Goal: Task Accomplishment & Management: Use online tool/utility

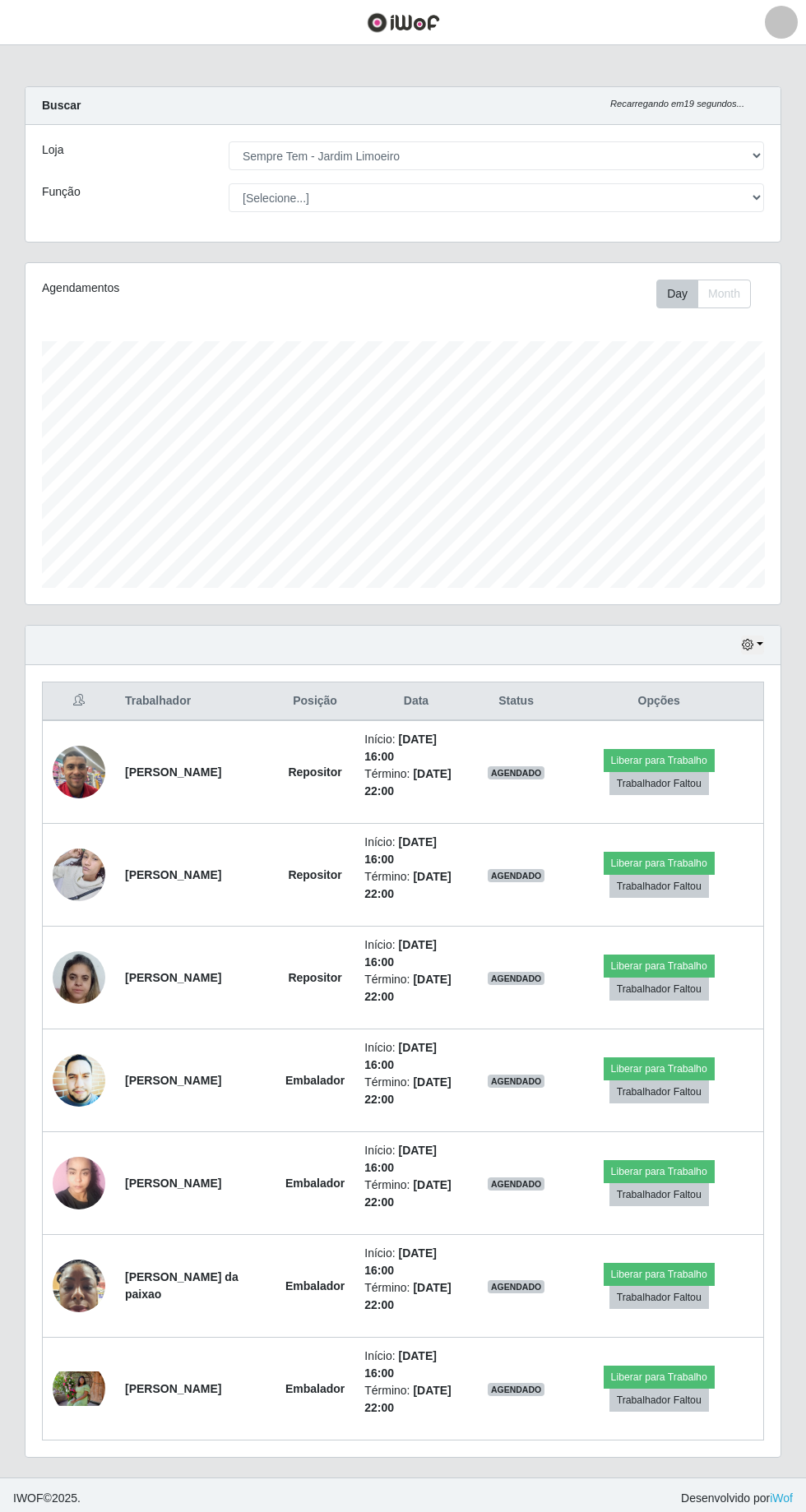
select select "508"
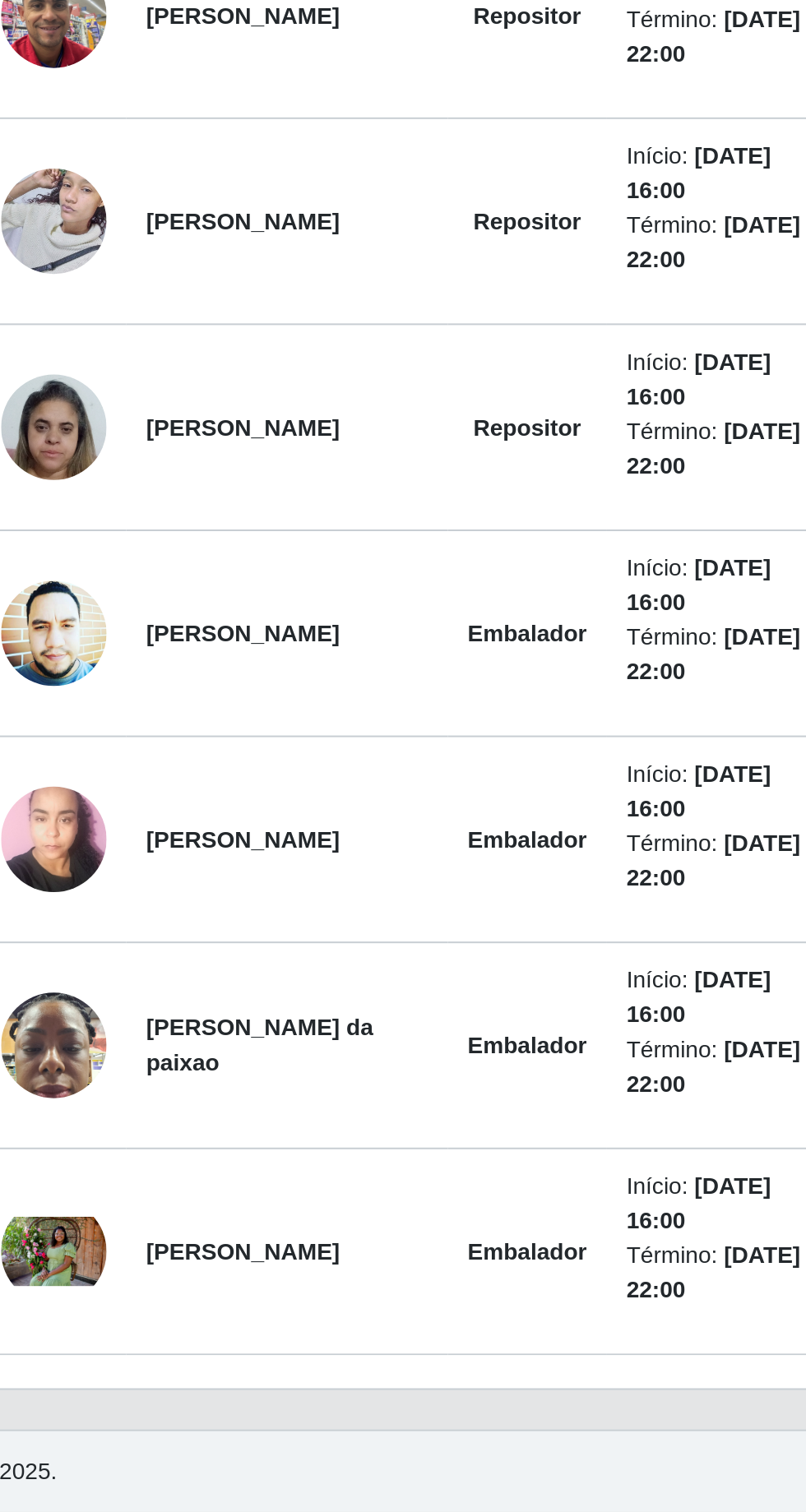
scroll to position [109, 0]
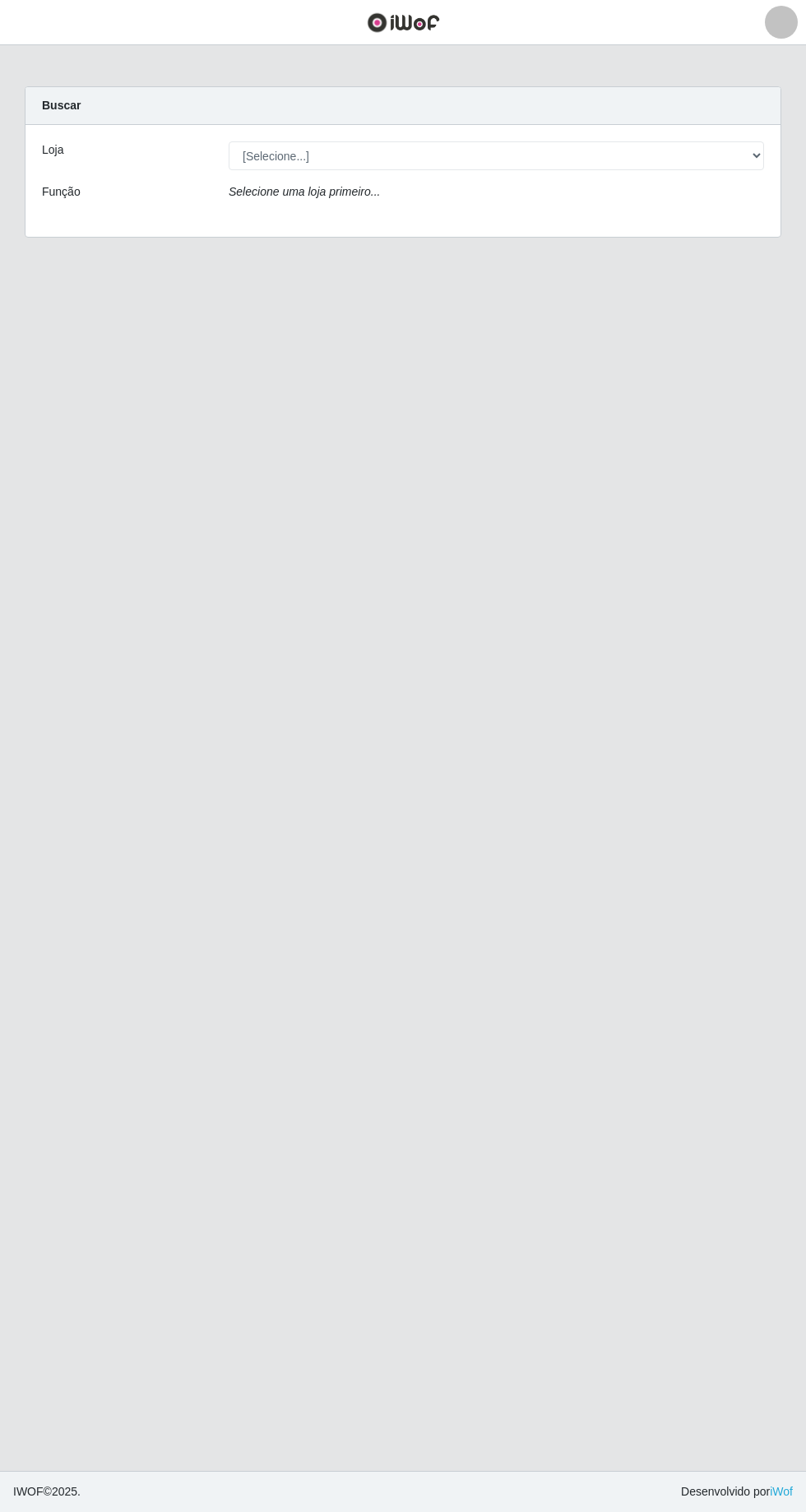
scroll to position [75, 0]
click at [744, 141] on select "[Selecione...] [GEOGRAPHIC_DATA] - [GEOGRAPHIC_DATA] [GEOGRAPHIC_DATA] - [GEOGR…" at bounding box center [496, 155] width 535 height 29
select select "508"
click at [228, 141] on select "[Selecione...] [GEOGRAPHIC_DATA] - [GEOGRAPHIC_DATA] [GEOGRAPHIC_DATA] - [GEOGR…" at bounding box center [496, 155] width 535 height 29
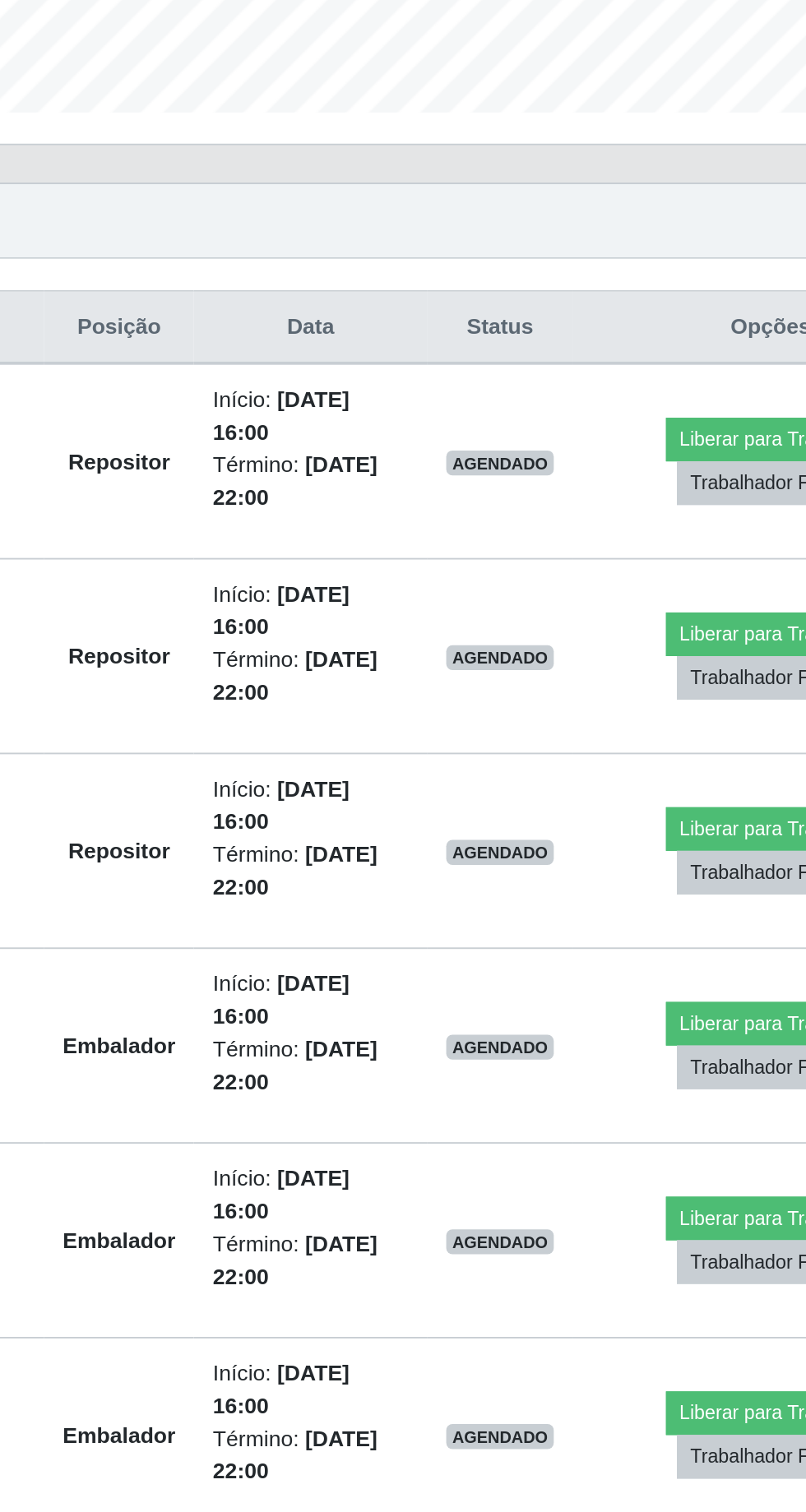
scroll to position [73, 0]
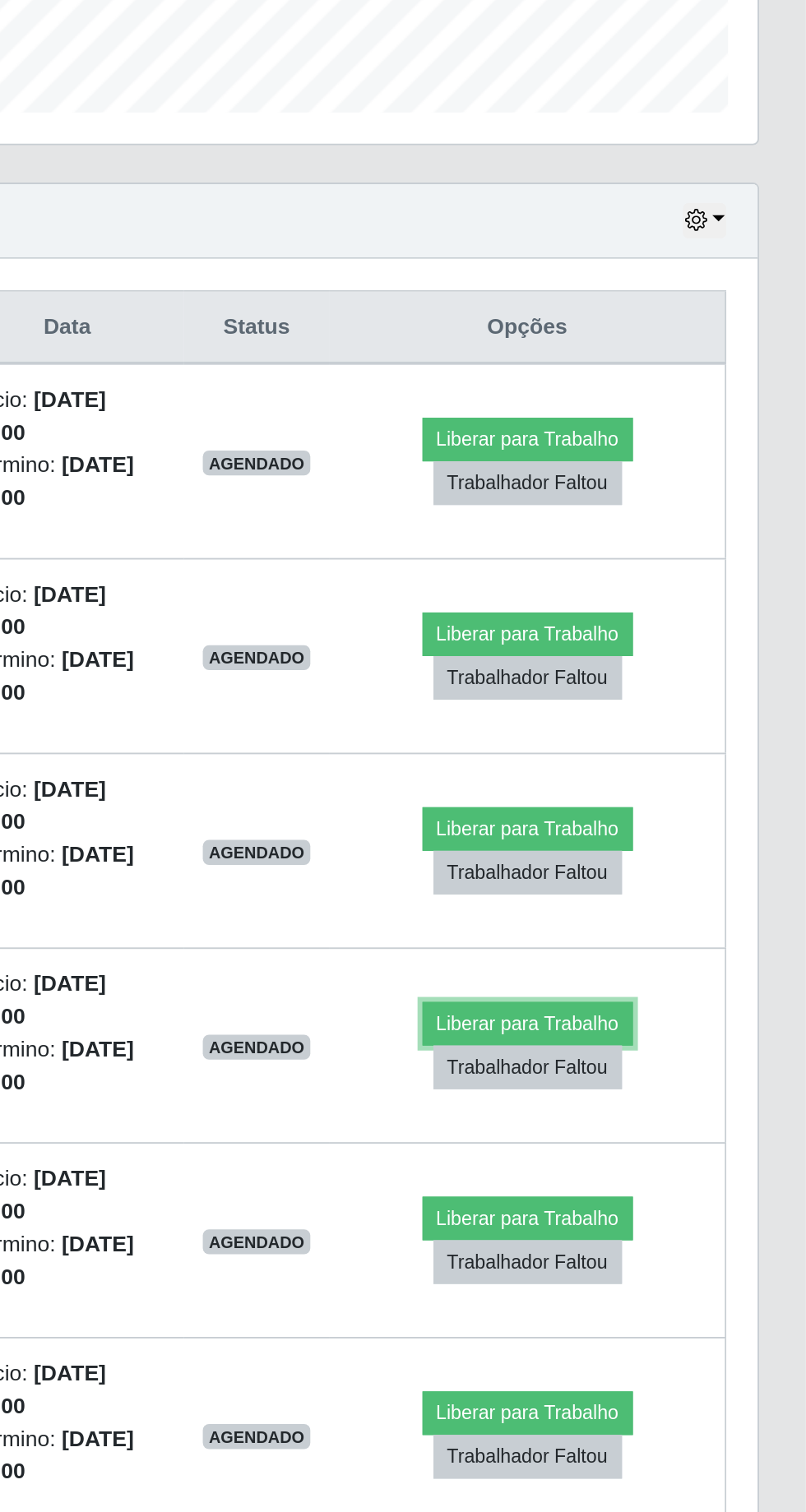
click at [677, 1051] on button "Liberar para Trabalho" at bounding box center [659, 1062] width 111 height 23
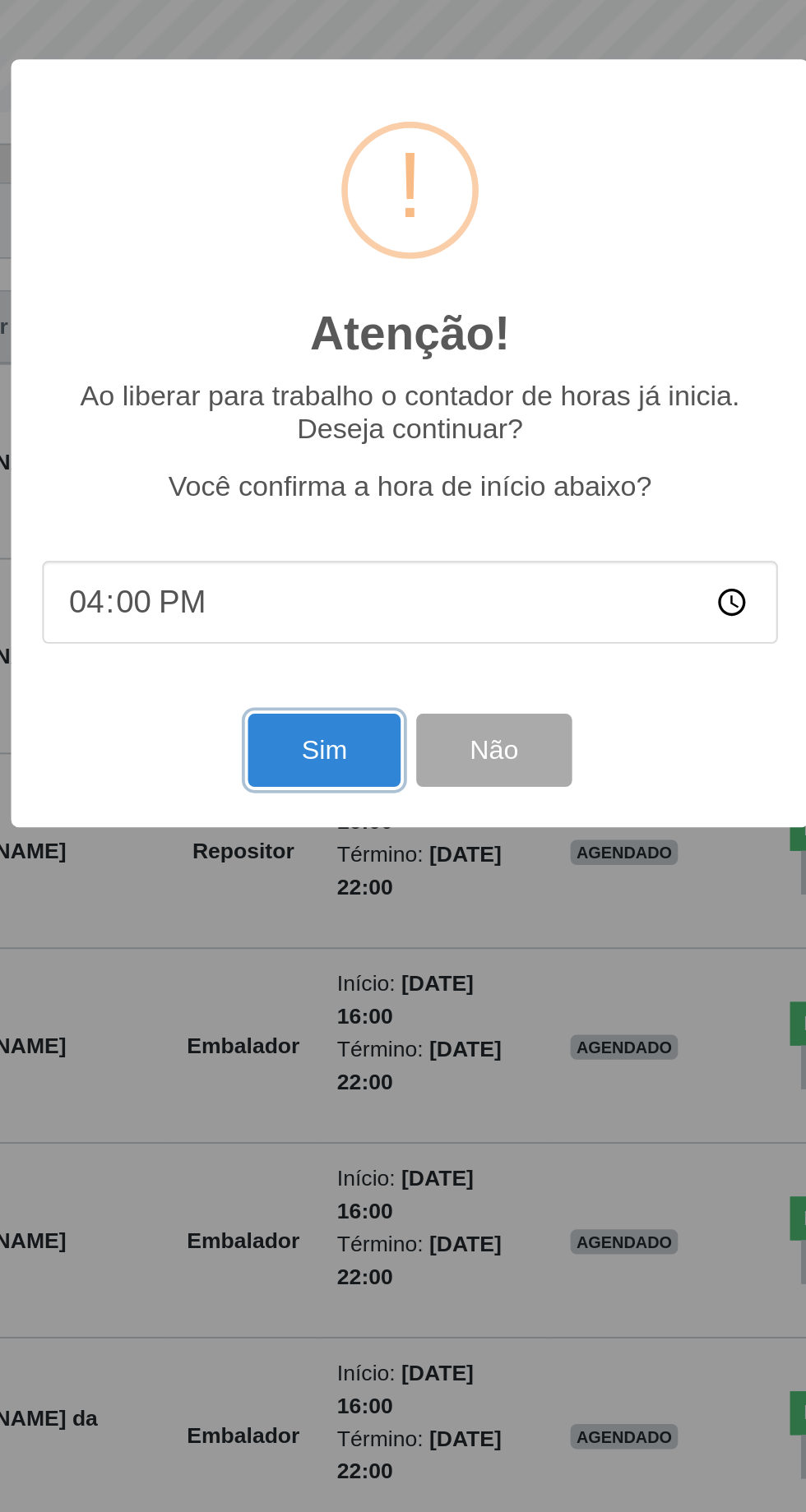
click at [364, 904] on button "Sim" at bounding box center [358, 918] width 80 height 39
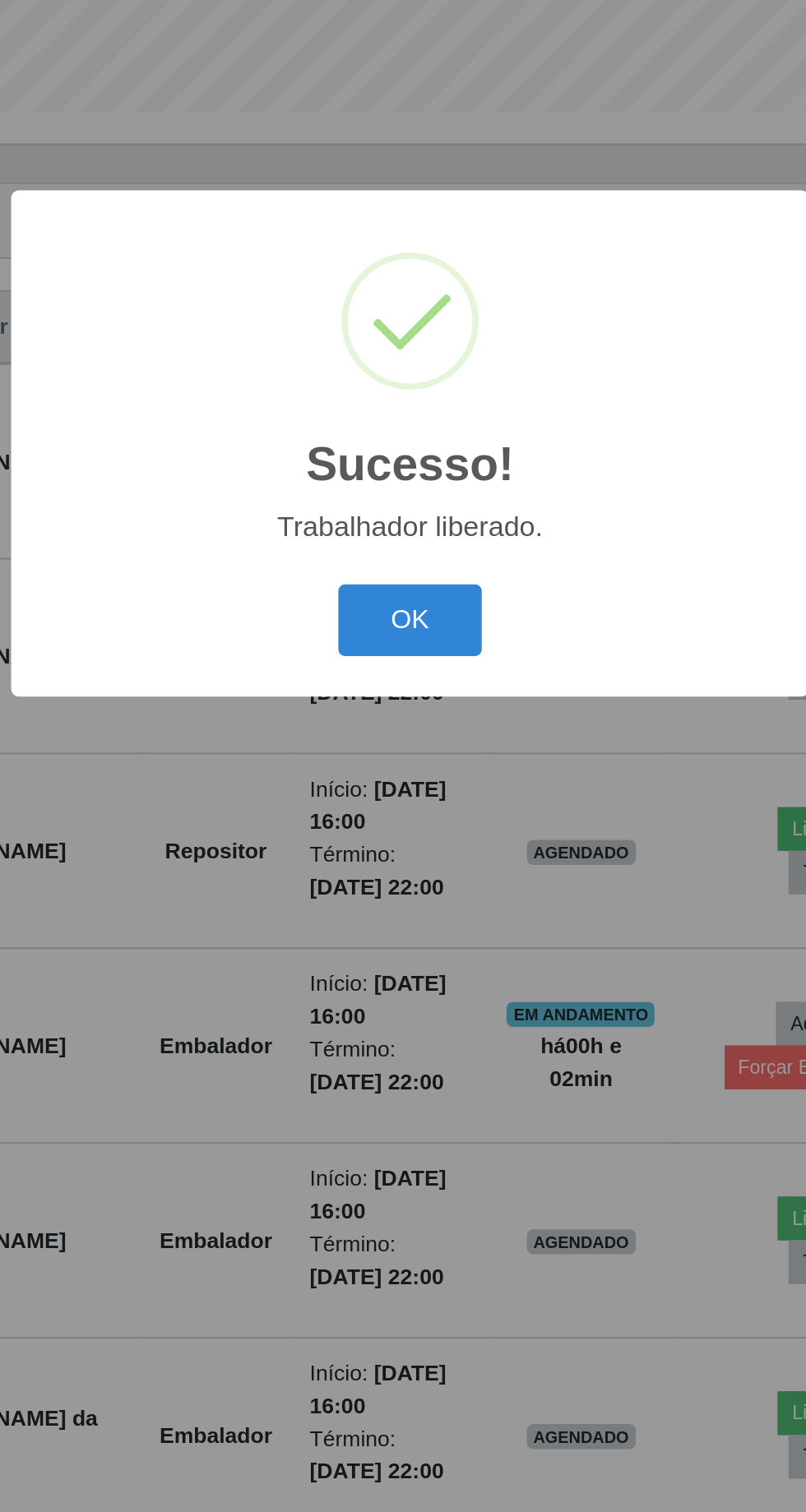
click at [413, 842] on button "OK" at bounding box center [403, 850] width 76 height 39
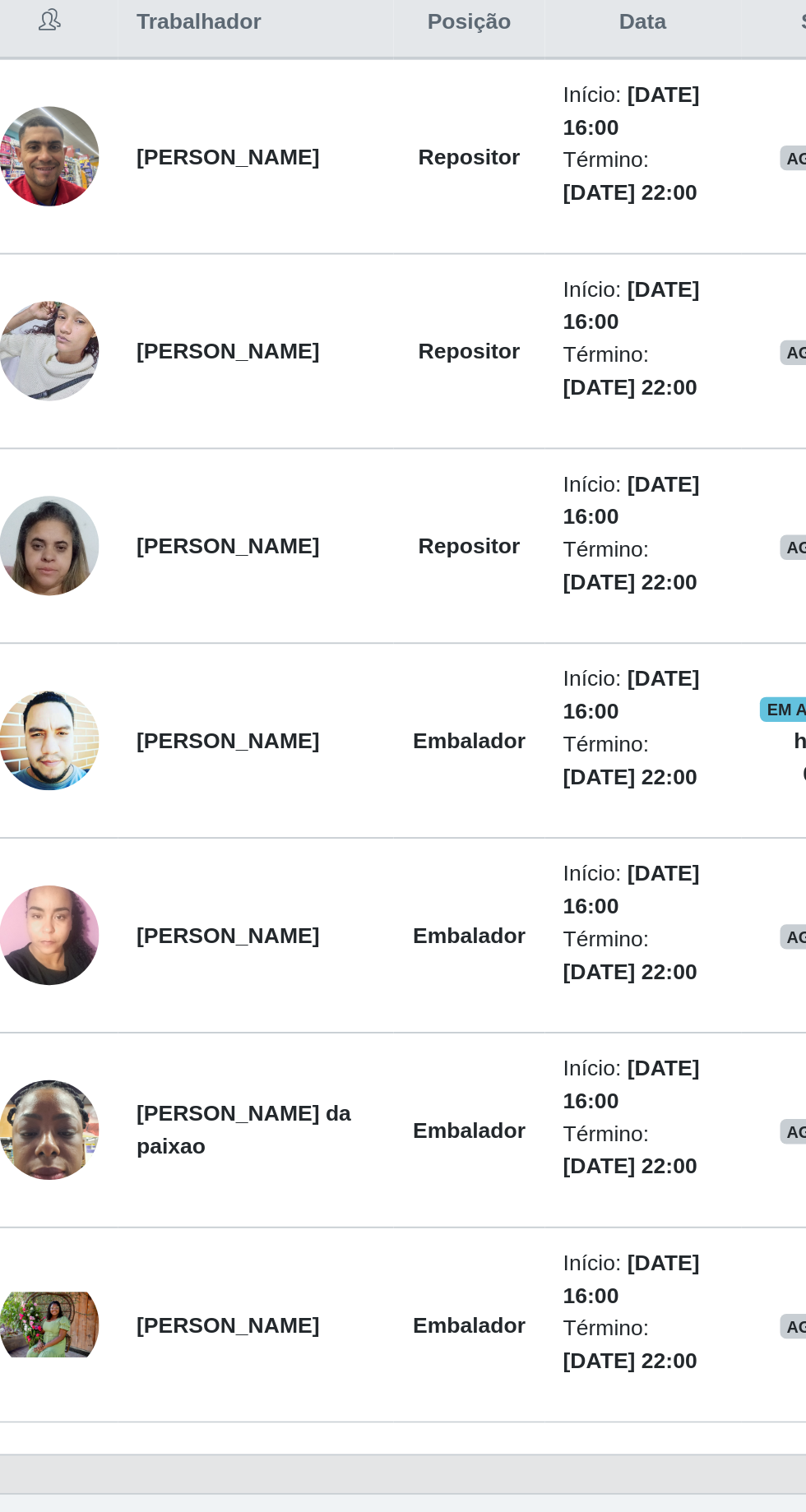
scroll to position [79, 0]
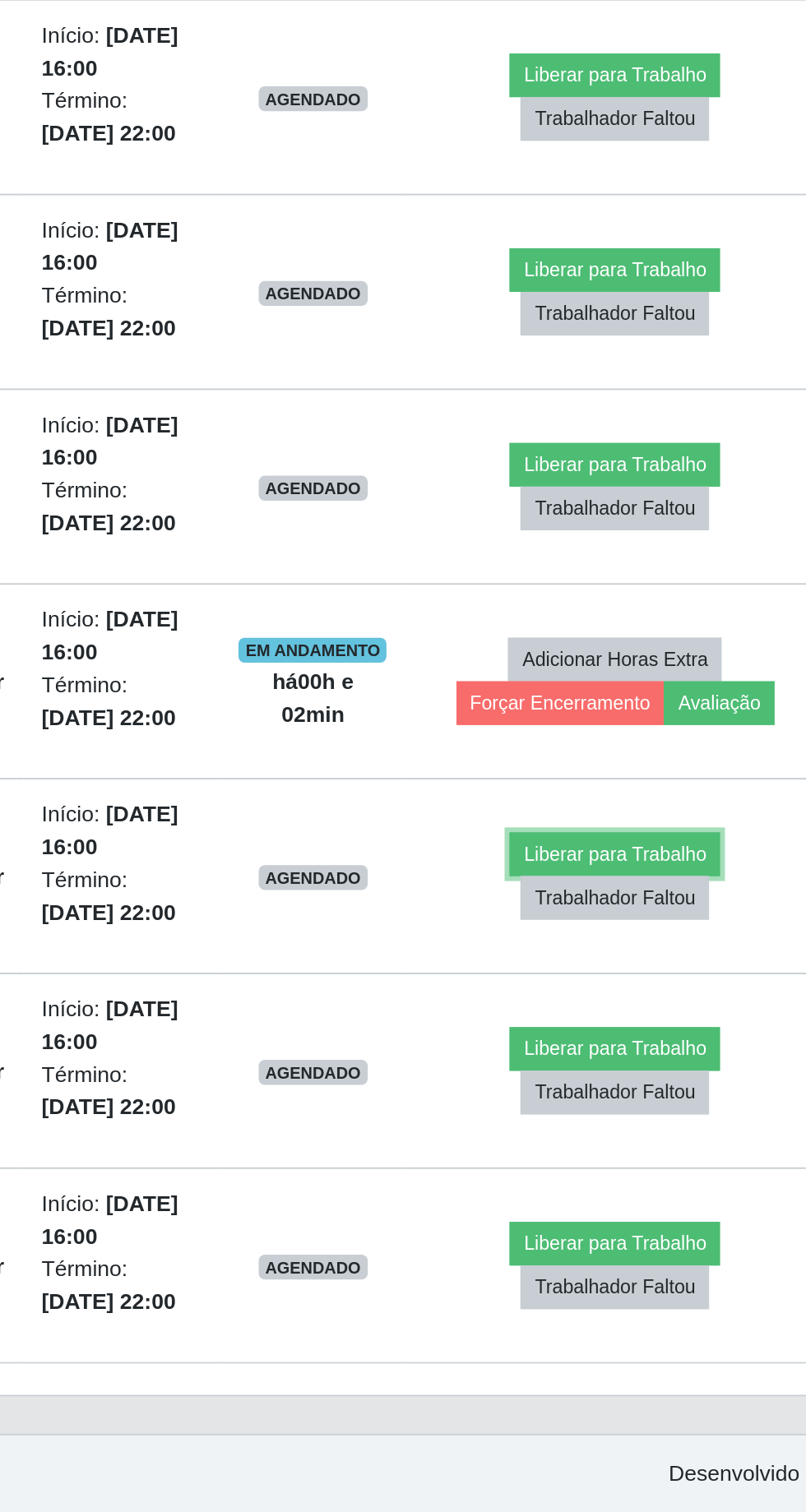
click at [665, 1154] on button "Liberar para Trabalho" at bounding box center [652, 1165] width 111 height 23
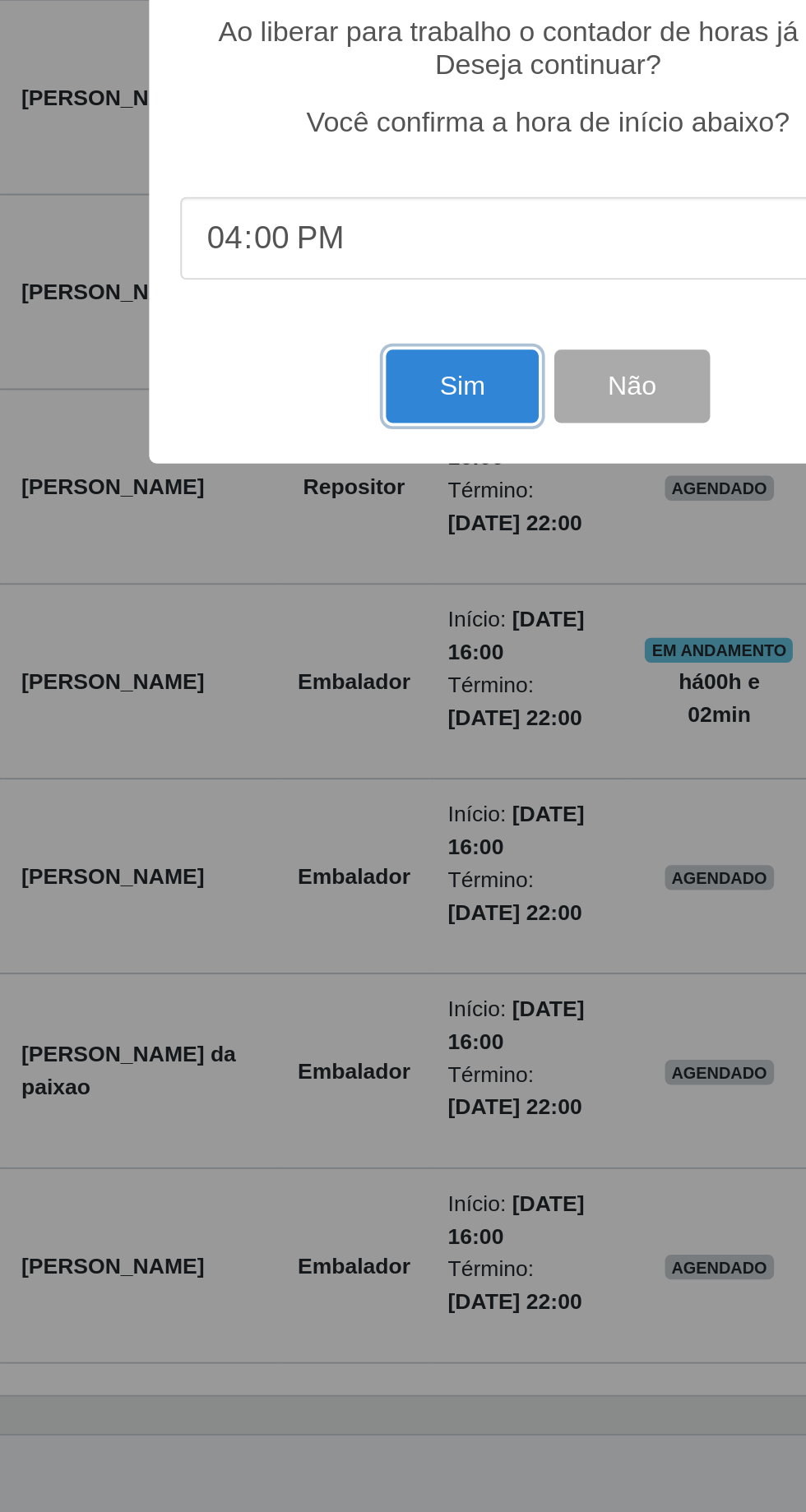
click at [363, 924] on button "Sim" at bounding box center [358, 918] width 80 height 39
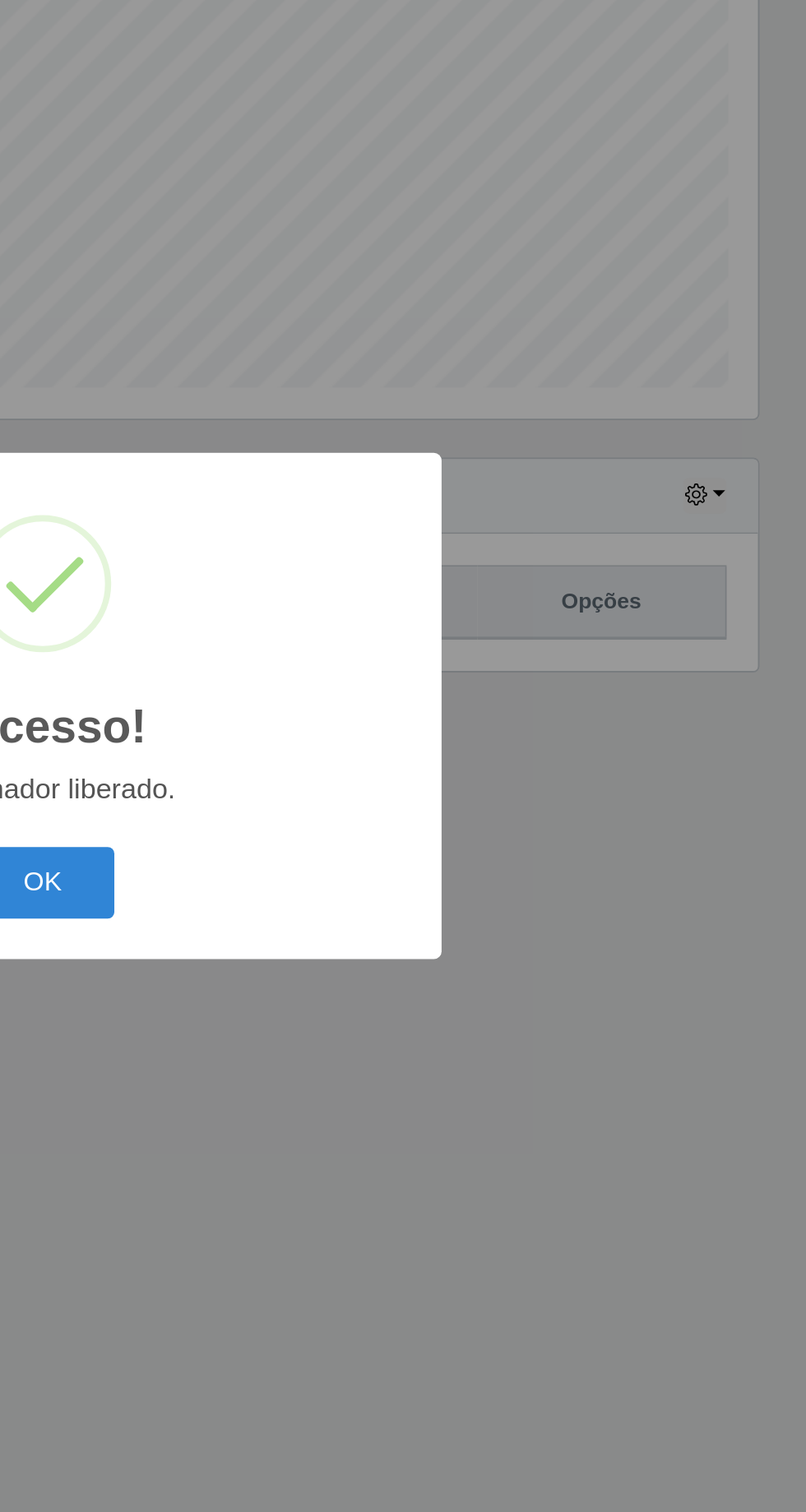
scroll to position [0, 0]
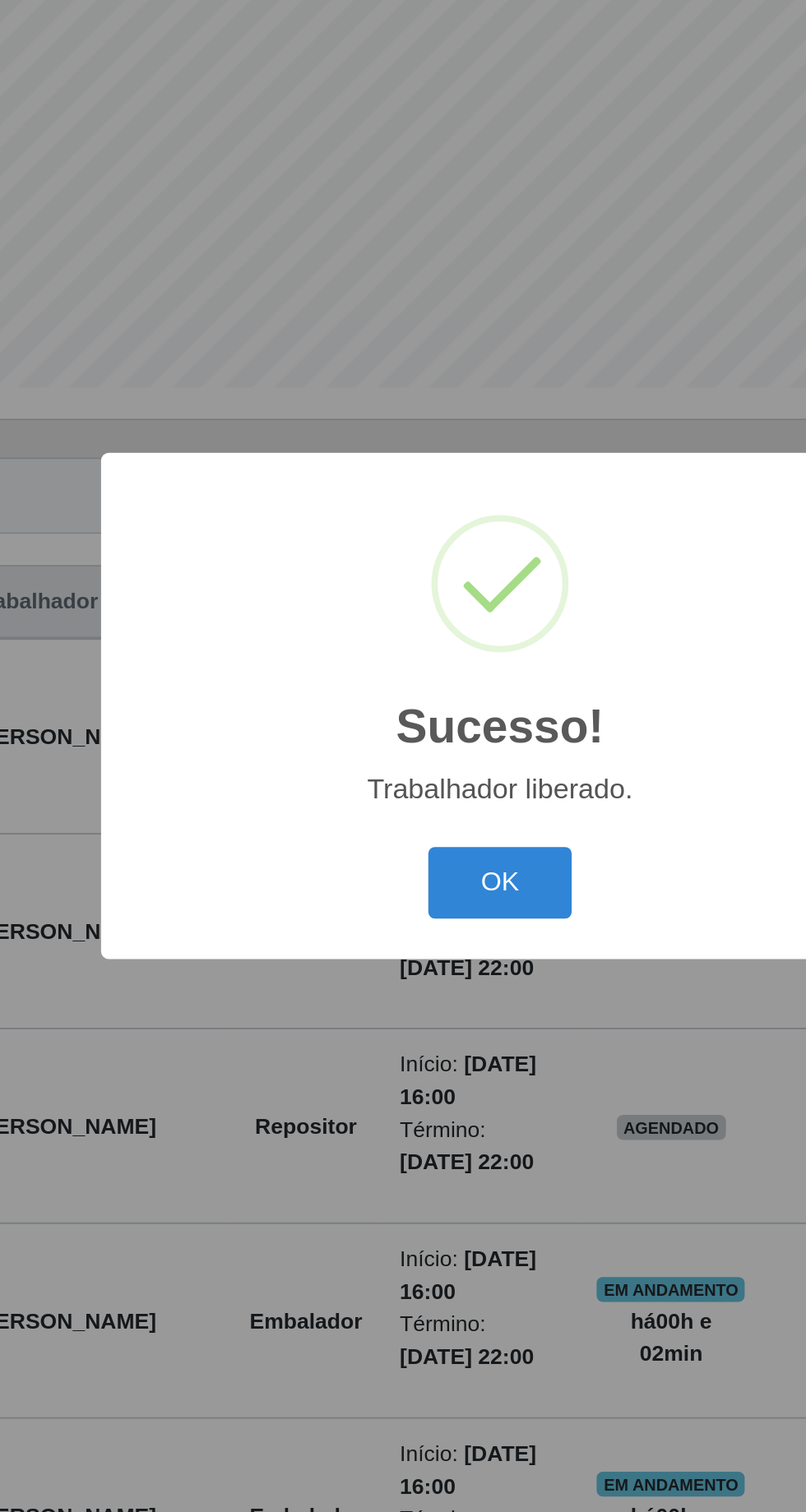
click at [410, 842] on button "OK" at bounding box center [403, 850] width 76 height 39
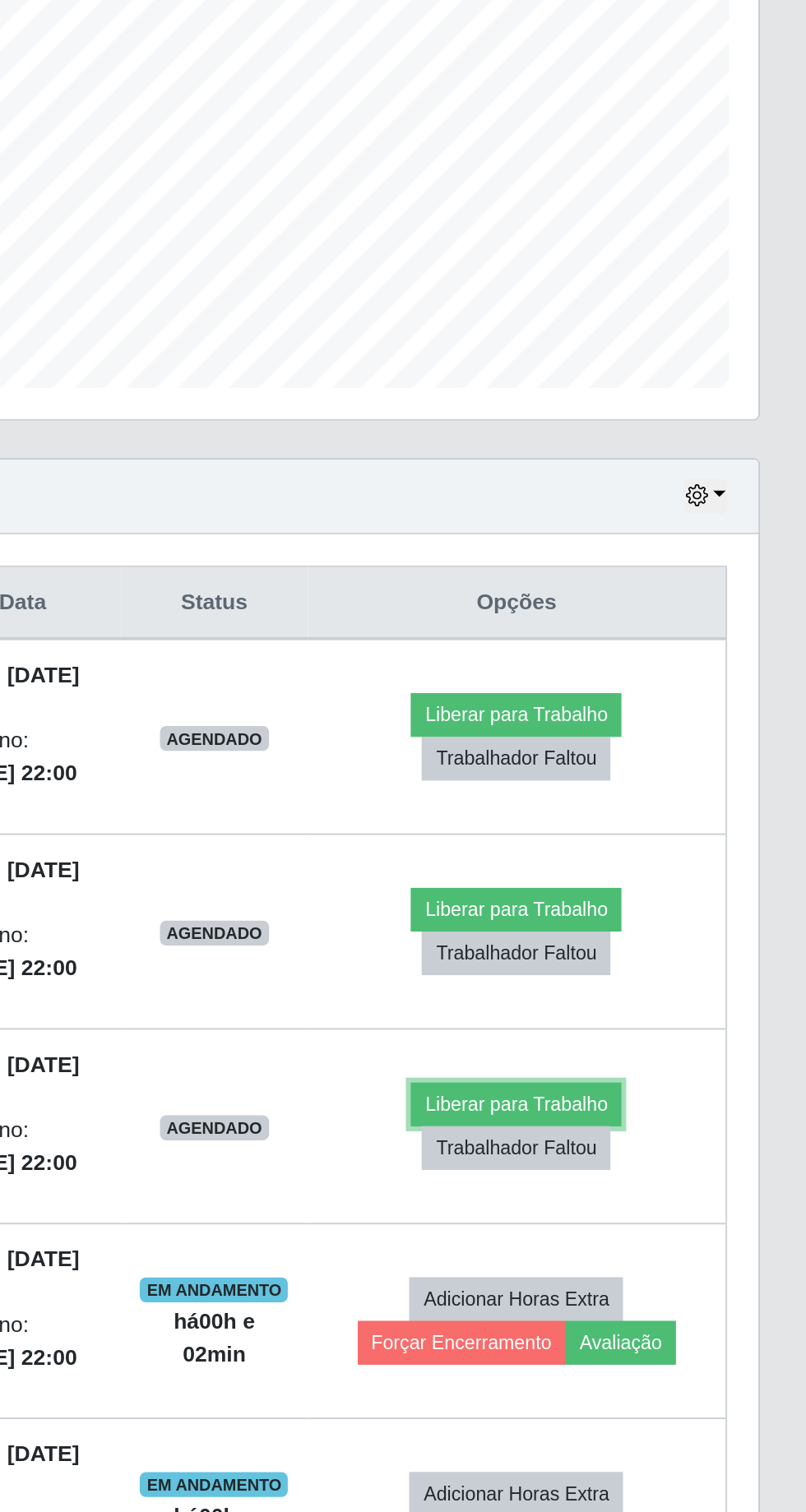
click at [662, 964] on button "Liberar para Trabalho" at bounding box center [652, 967] width 111 height 23
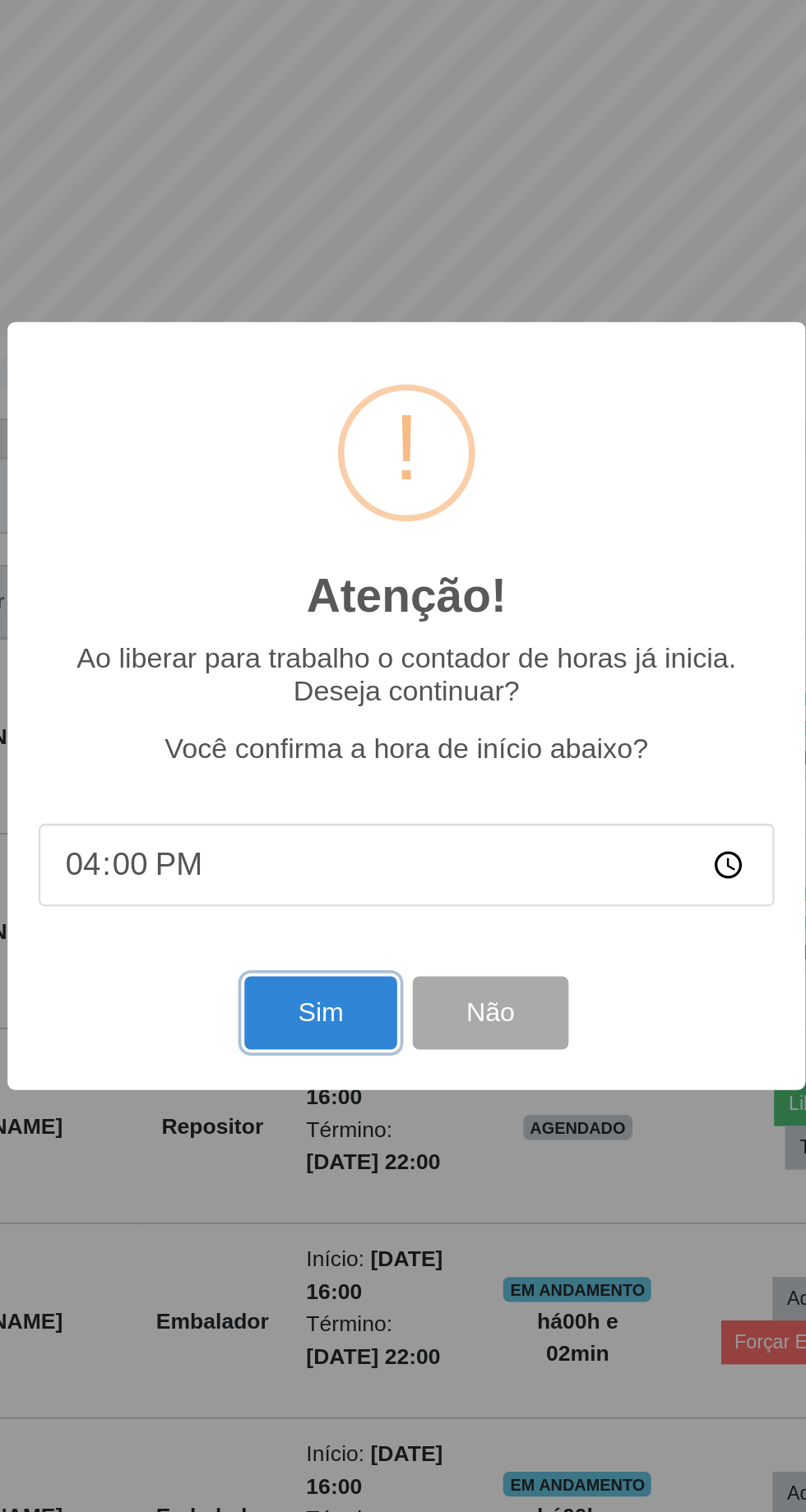
click at [364, 912] on button "Sim" at bounding box center [358, 918] width 80 height 39
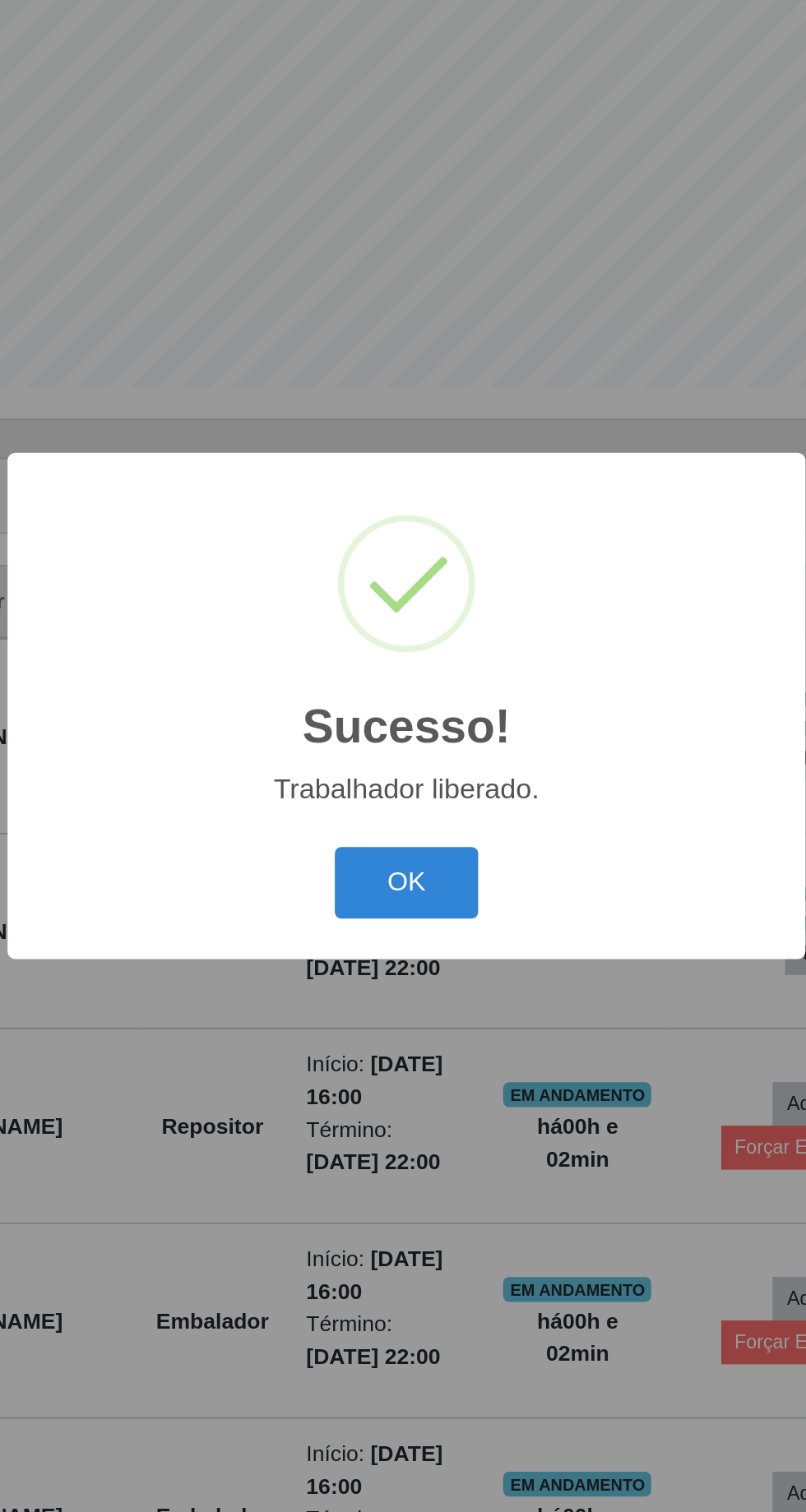
click at [411, 843] on button "OK" at bounding box center [403, 850] width 76 height 39
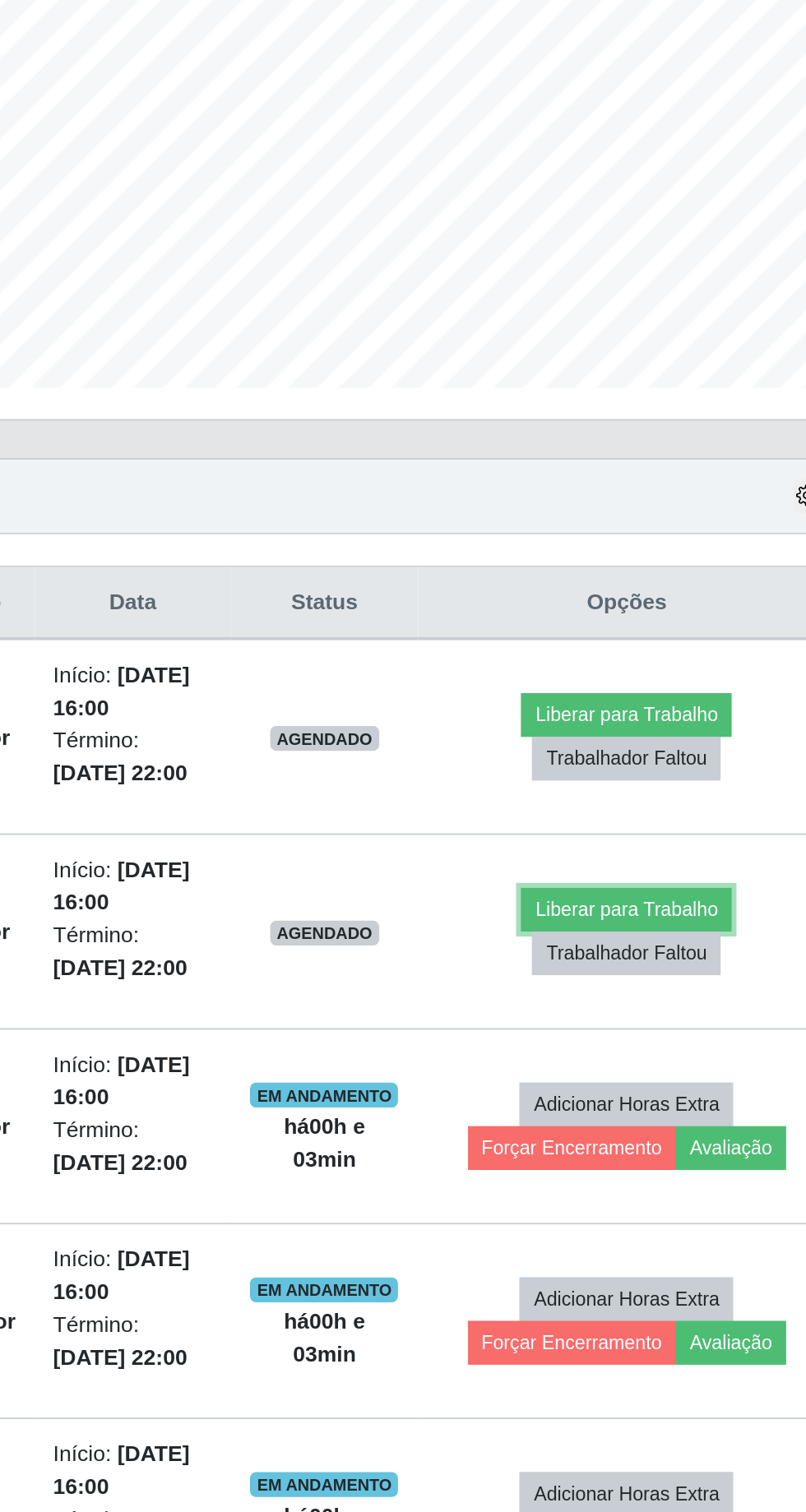
click at [662, 863] on button "Liberar para Trabalho" at bounding box center [652, 864] width 111 height 23
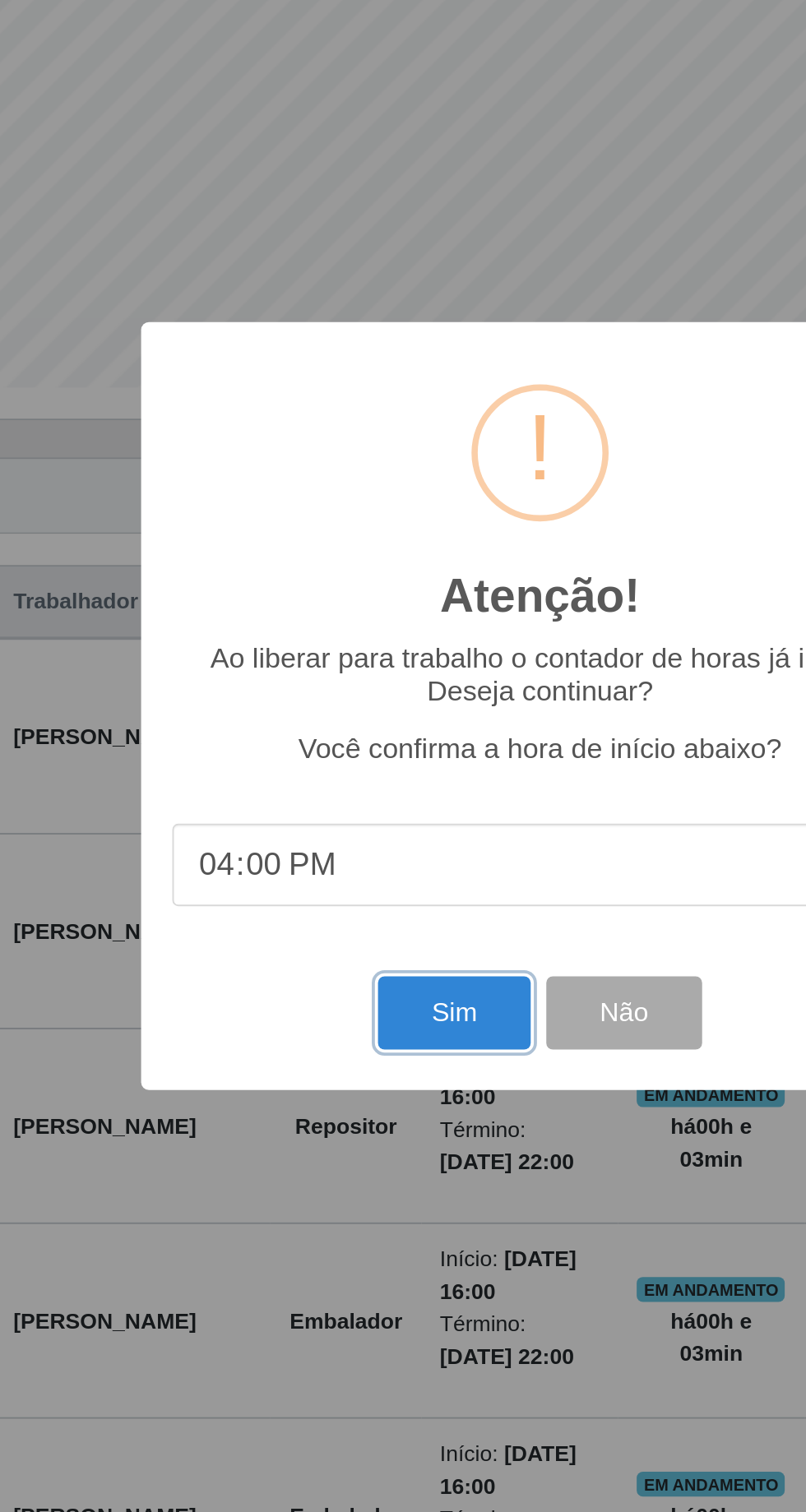
click at [364, 918] on button "Sim" at bounding box center [358, 918] width 80 height 39
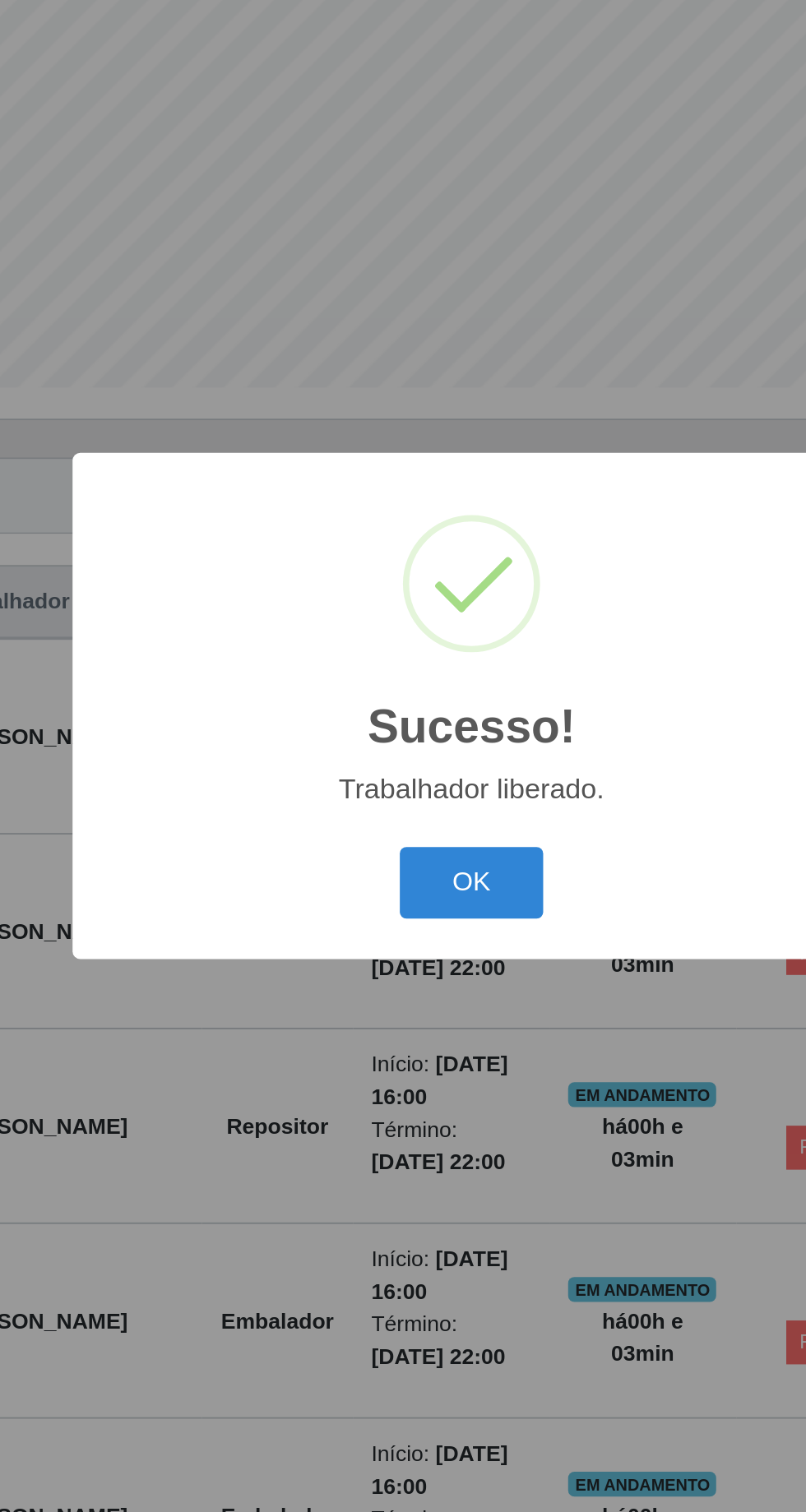
click at [413, 846] on button "OK" at bounding box center [403, 850] width 76 height 39
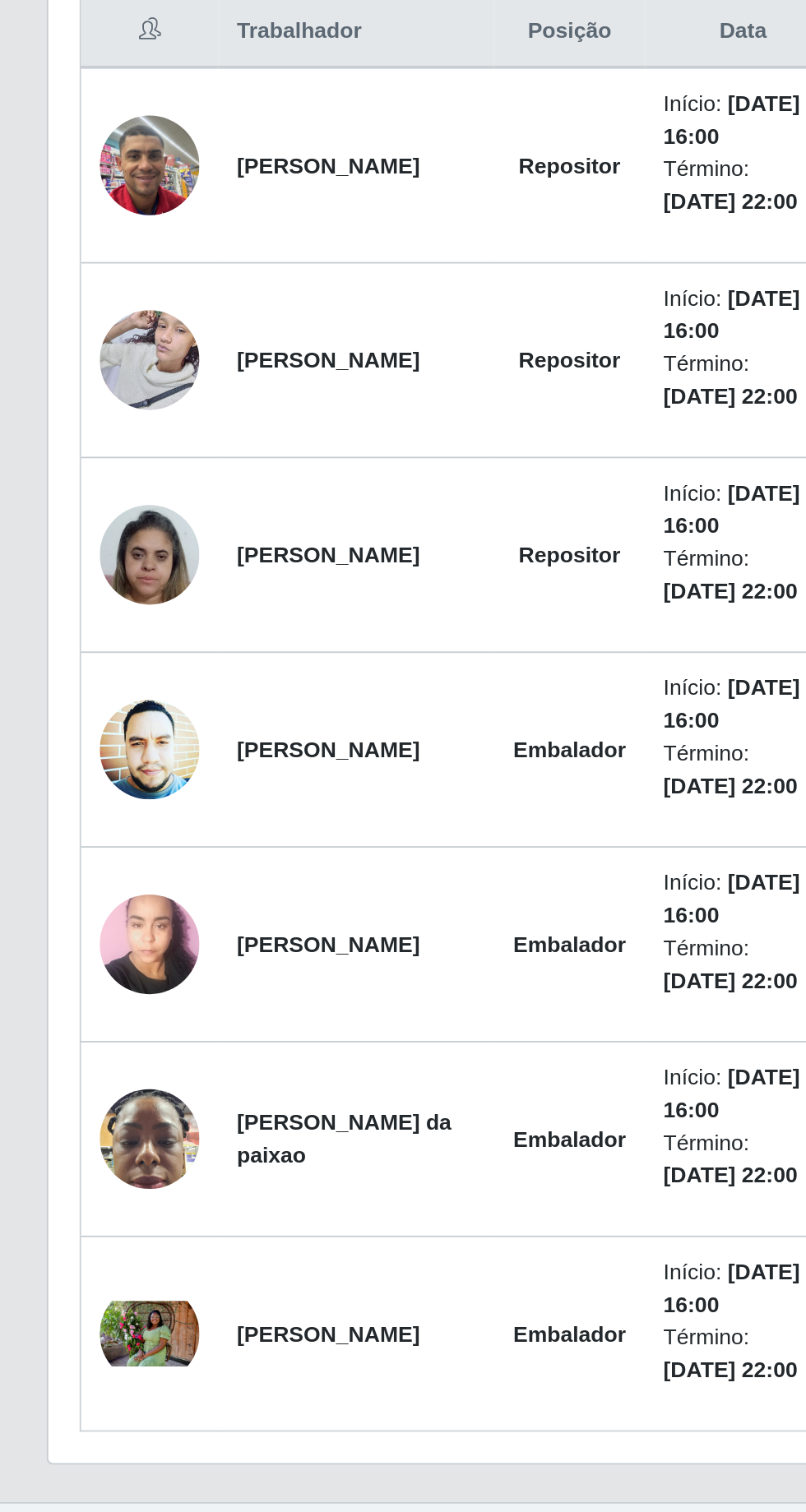
scroll to position [109, 0]
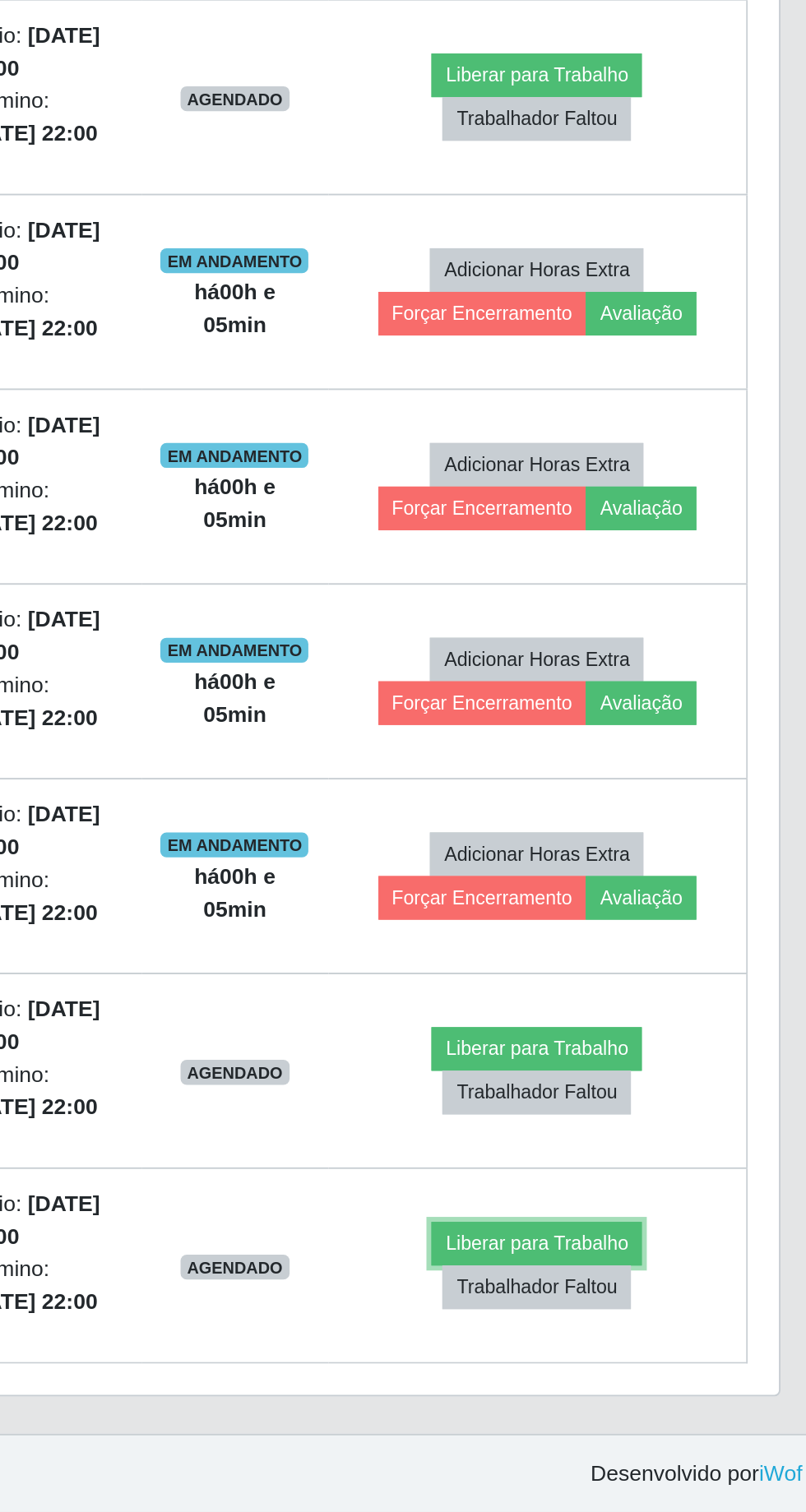
click at [667, 1359] on button "Liberar para Trabalho" at bounding box center [652, 1371] width 111 height 23
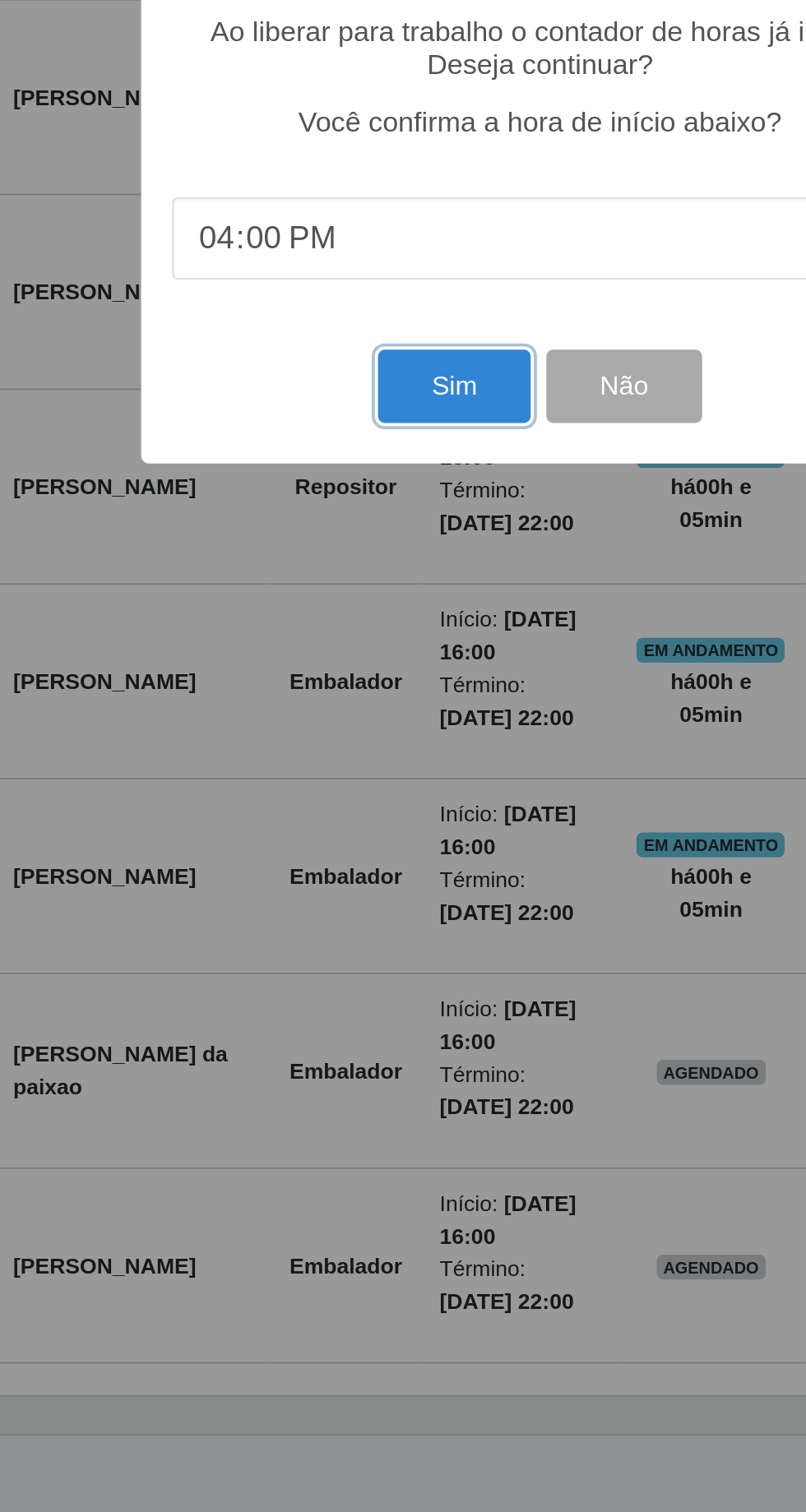
click at [360, 914] on button "Sim" at bounding box center [358, 918] width 80 height 39
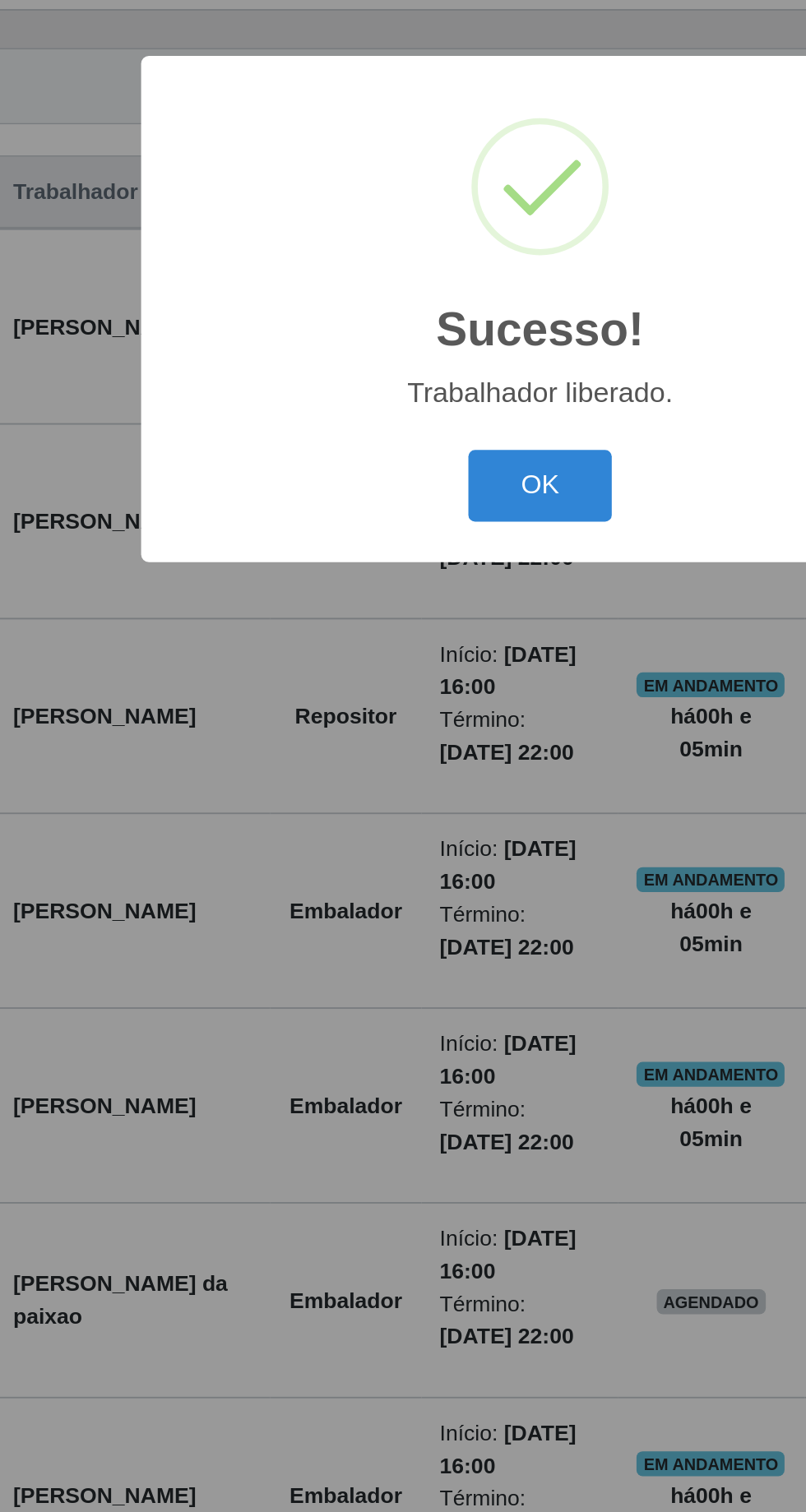
click at [400, 855] on button "OK" at bounding box center [403, 850] width 76 height 39
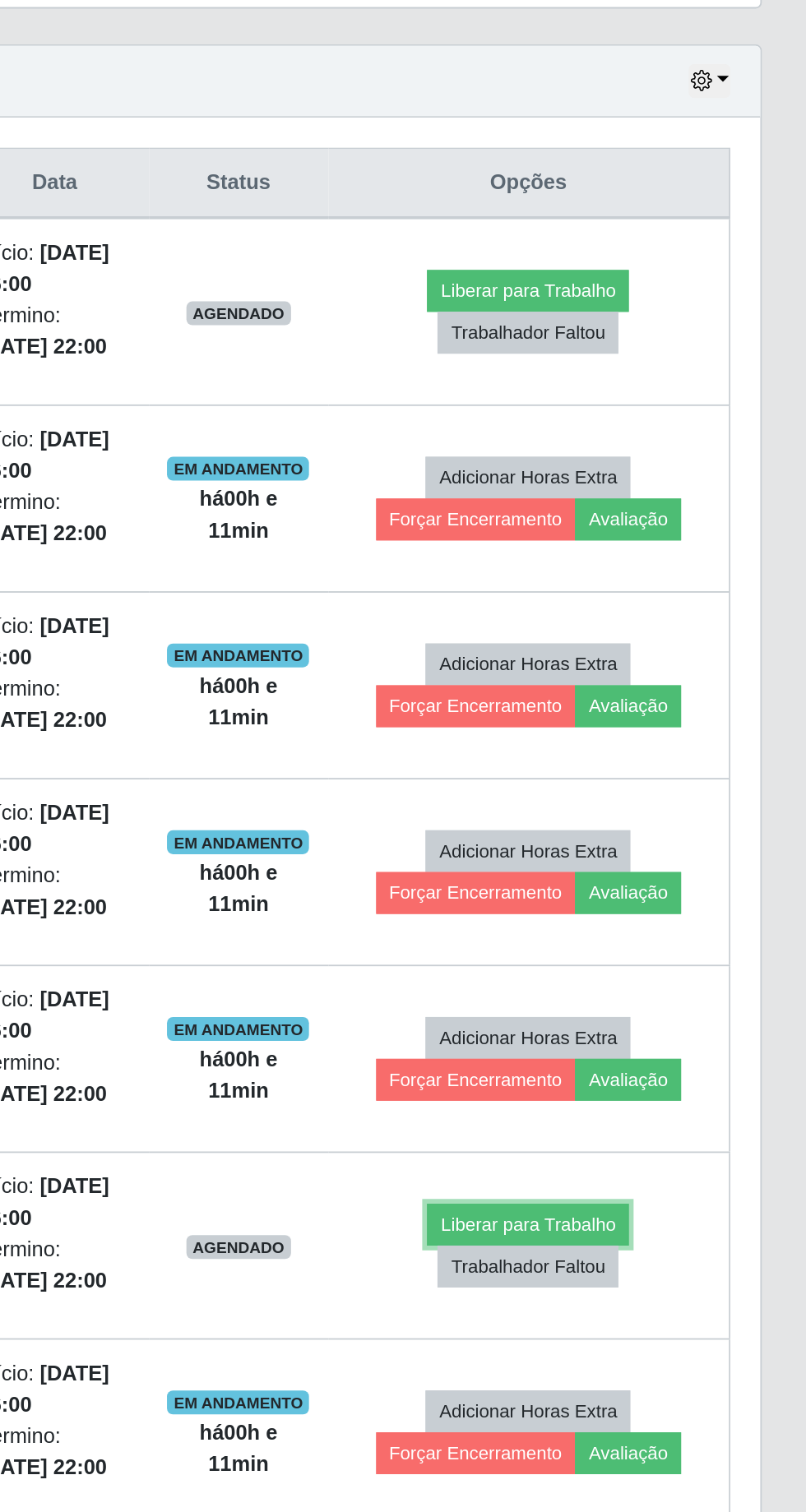
click at [666, 1256] on button "Liberar para Trabalho" at bounding box center [652, 1268] width 111 height 23
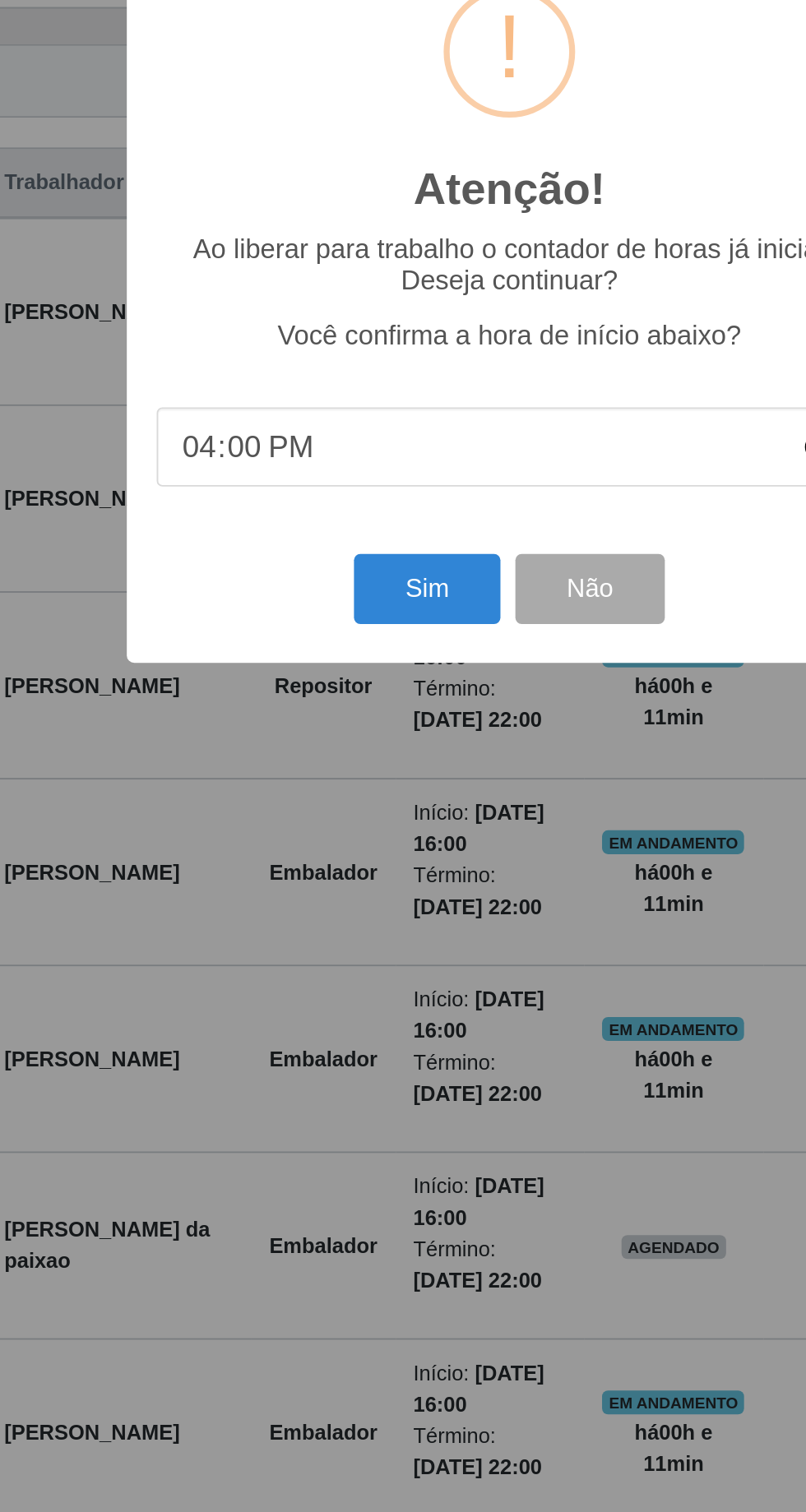
click at [313, 841] on input "16:00" at bounding box center [403, 840] width 388 height 44
type input "16:10"
click at [358, 915] on button "Sim" at bounding box center [358, 918] width 80 height 39
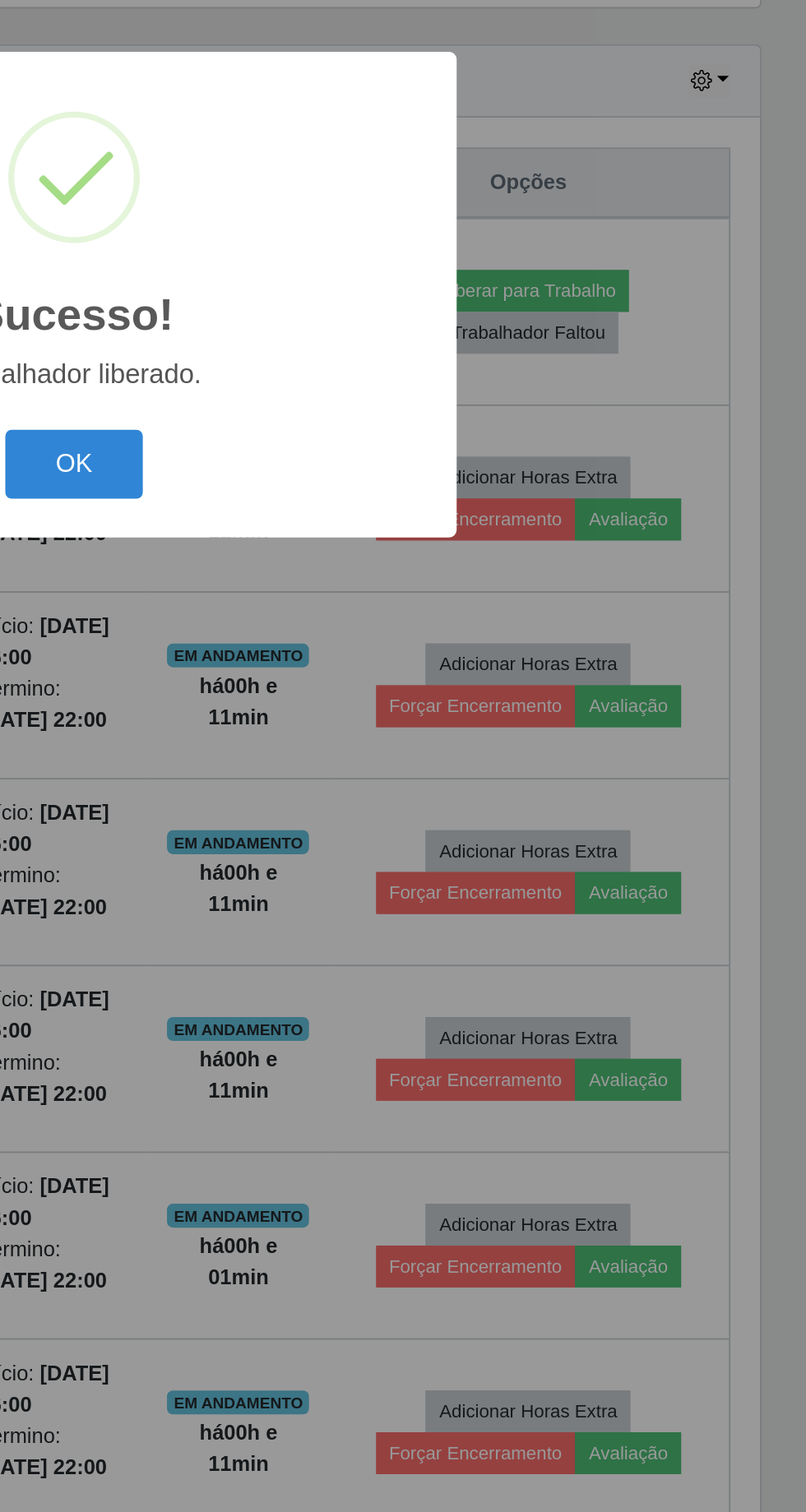
click at [404, 853] on button "OK" at bounding box center [403, 850] width 76 height 39
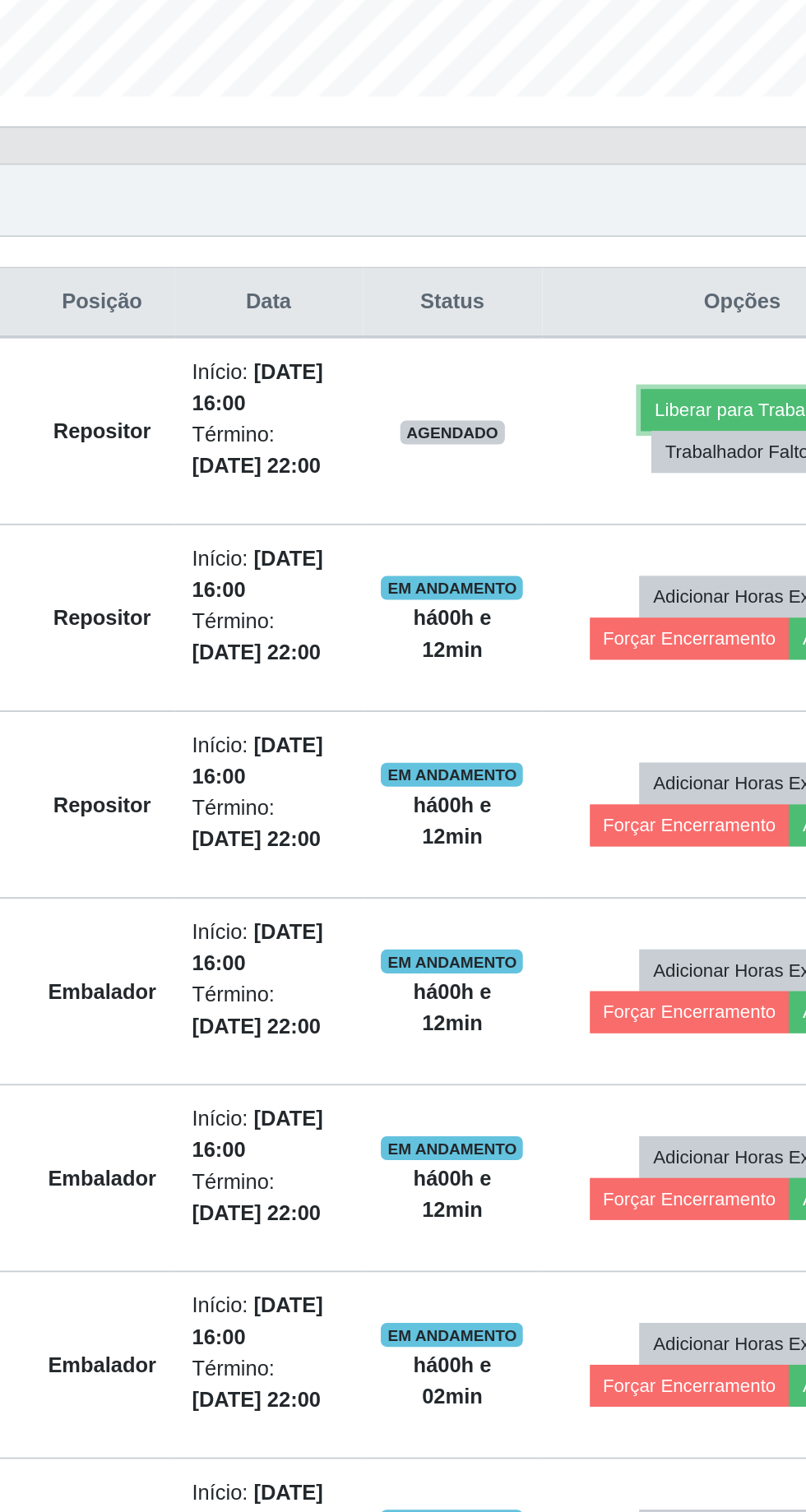
click at [652, 743] on button "Liberar para Trabalho" at bounding box center [652, 754] width 111 height 23
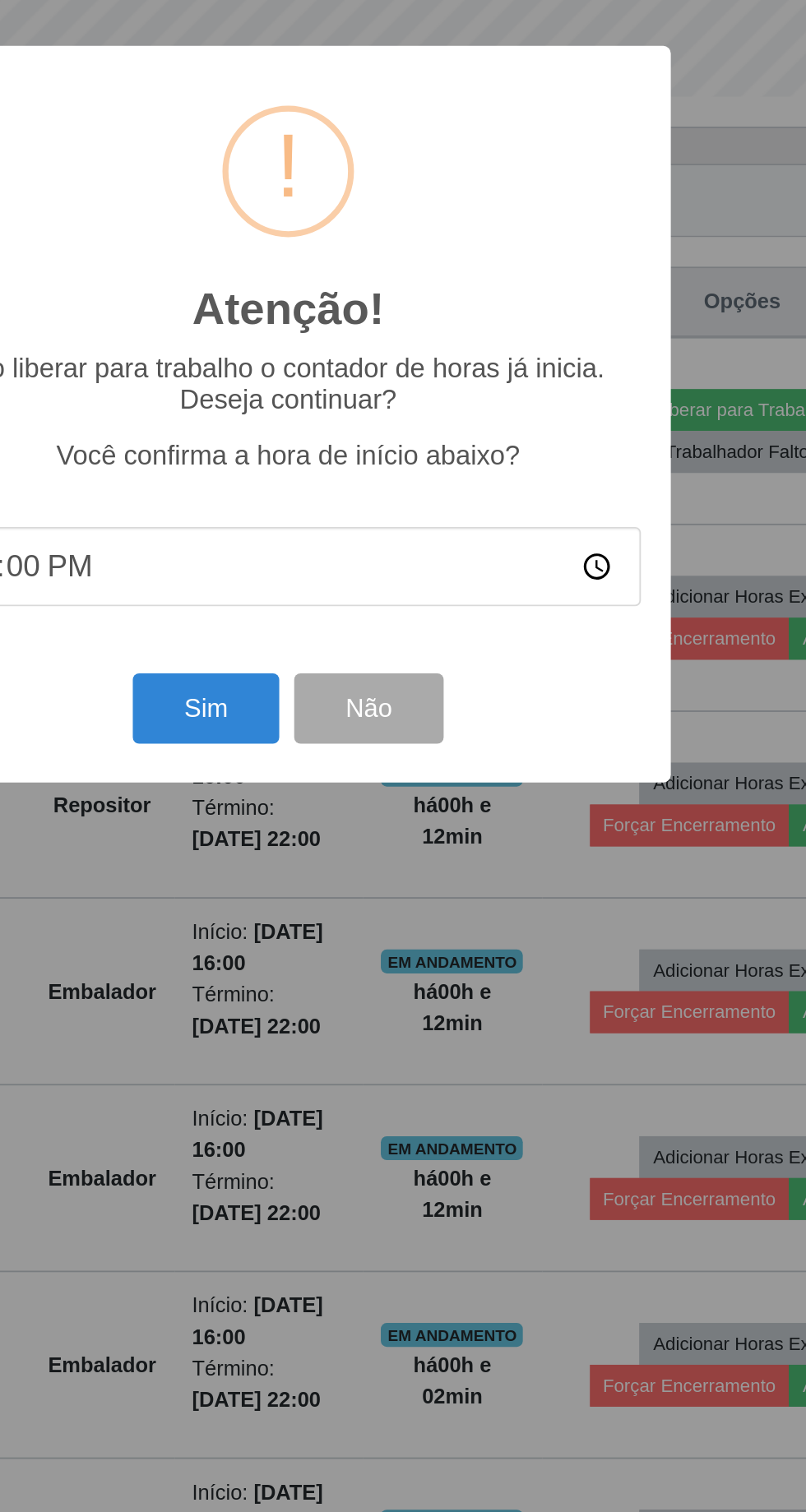
click at [369, 840] on input "16:00" at bounding box center [403, 840] width 388 height 44
type input "16:10"
click at [356, 919] on button "Sim" at bounding box center [358, 918] width 80 height 39
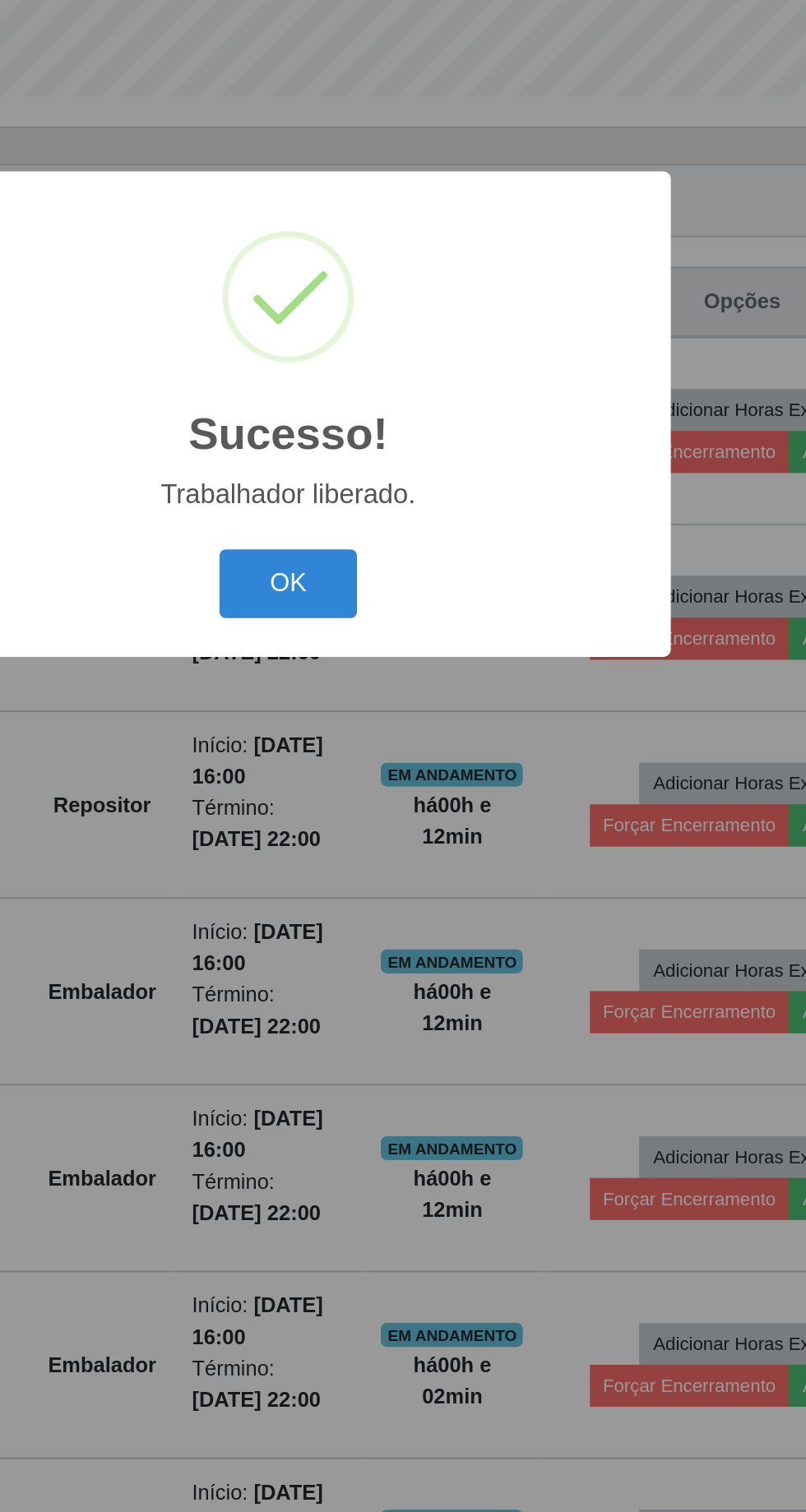
click at [412, 846] on button "OK" at bounding box center [403, 850] width 76 height 39
